Goal: Information Seeking & Learning: Learn about a topic

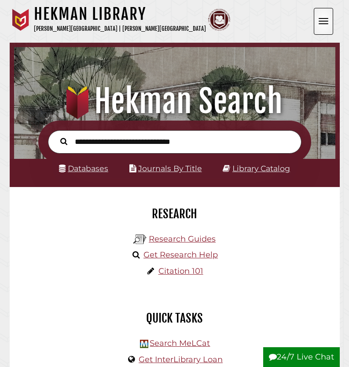
scroll to position [106, 317]
click at [335, 9] on nav "[GEOGRAPHIC_DATA] [PERSON_NAME][GEOGRAPHIC_DATA] | [PERSON_NAME][GEOGRAPHIC_DAT…" at bounding box center [175, 21] width 330 height 43
click at [331, 12] on button "Open the menu" at bounding box center [323, 21] width 19 height 27
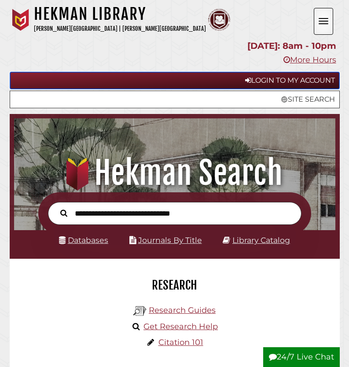
click at [304, 81] on link "Login to My Account" at bounding box center [175, 81] width 330 height 18
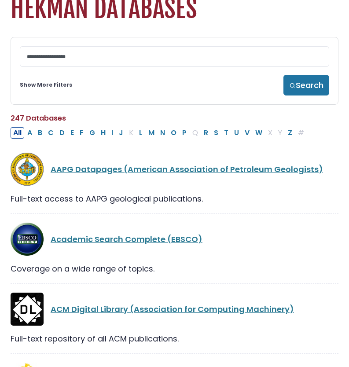
scroll to position [37, 0]
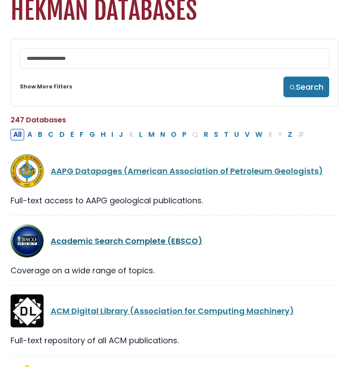
click at [128, 243] on link "Academic Search Complete (EBSCO)" at bounding box center [127, 241] width 152 height 11
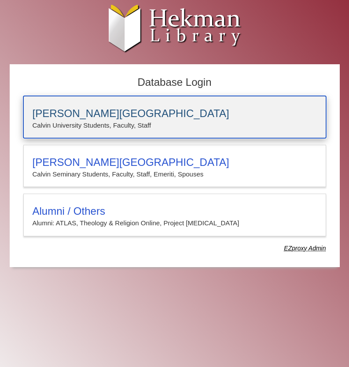
click at [93, 118] on h3 "[PERSON_NAME][GEOGRAPHIC_DATA]" at bounding box center [175, 113] width 284 height 12
